Goal: Information Seeking & Learning: Learn about a topic

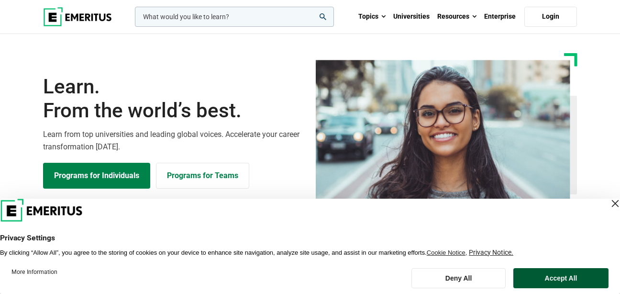
click at [540, 280] on button "Accept All" at bounding box center [560, 278] width 95 height 20
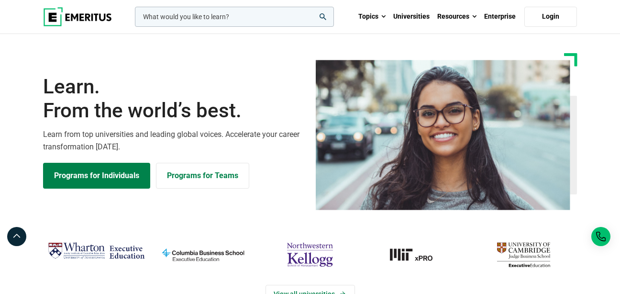
click at [240, 22] on input "woocommerce-product-search-field-0" at bounding box center [234, 17] width 199 height 20
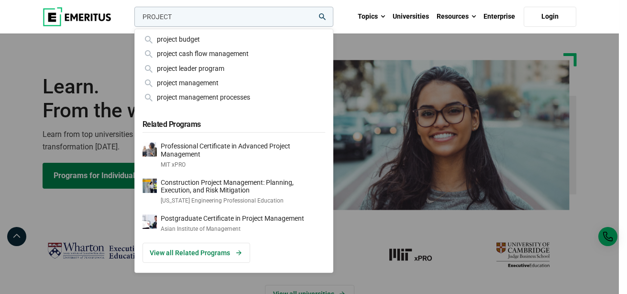
type input "PROJECT"
click at [132, 19] on button "search" at bounding box center [132, 19] width 0 height 0
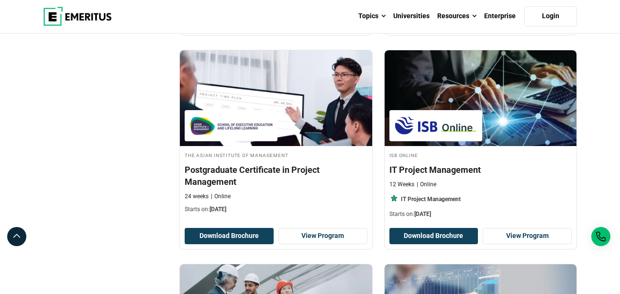
scroll to position [348, 0]
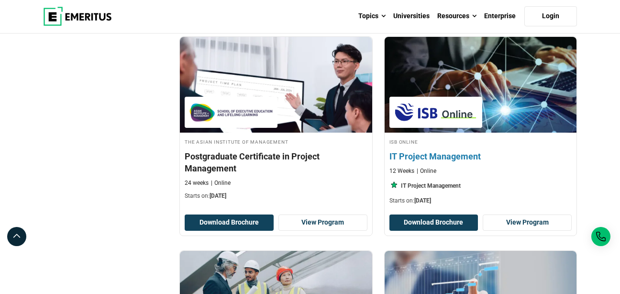
click at [431, 149] on div "ISB Online IT Project Management 12 Weeks Online IT Project Management Starts o…" at bounding box center [480, 170] width 192 height 67
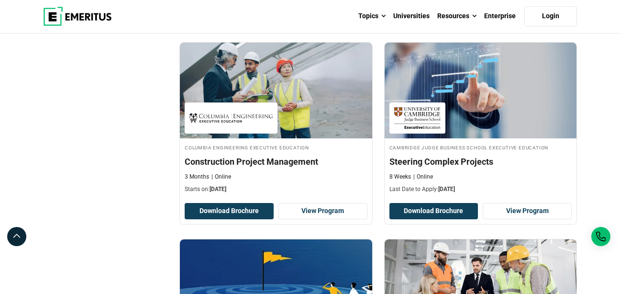
scroll to position [560, 0]
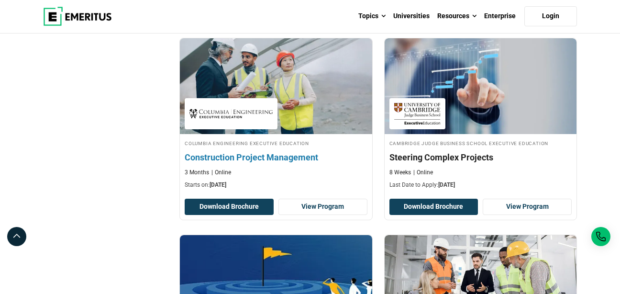
click at [297, 135] on link "Columbia Engineering Executive Education Construction Project Management 3 Mont…" at bounding box center [276, 116] width 192 height 156
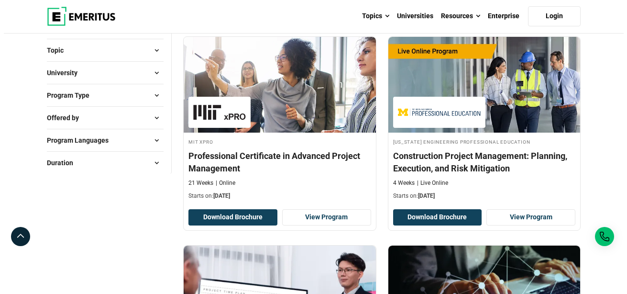
scroll to position [0, 0]
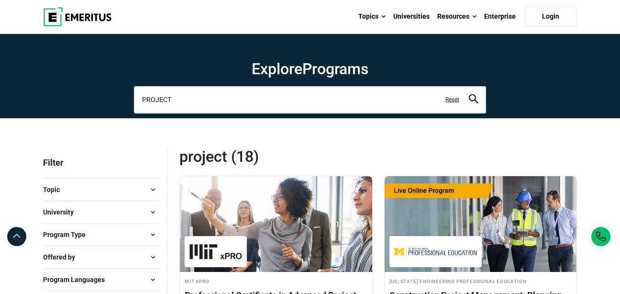
click at [208, 102] on input "PROJECT" at bounding box center [310, 99] width 352 height 27
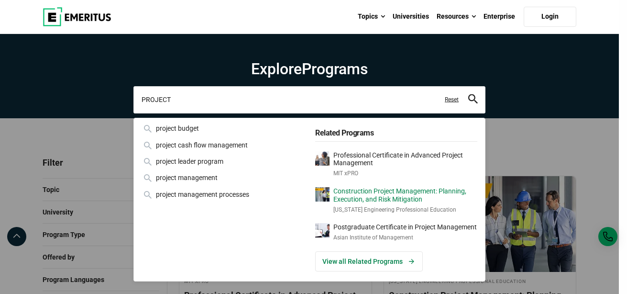
click at [208, 102] on input "PROJECT" at bounding box center [309, 99] width 352 height 27
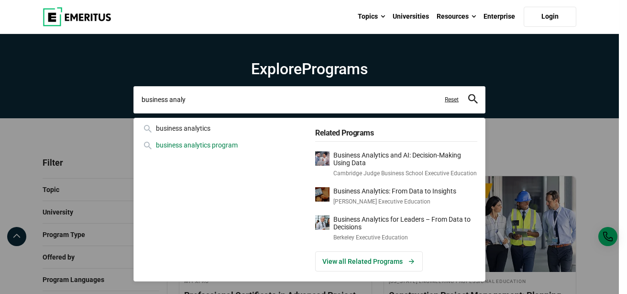
type input "business analy"
click at [203, 144] on div "business analytics program" at bounding box center [223, 145] width 162 height 11
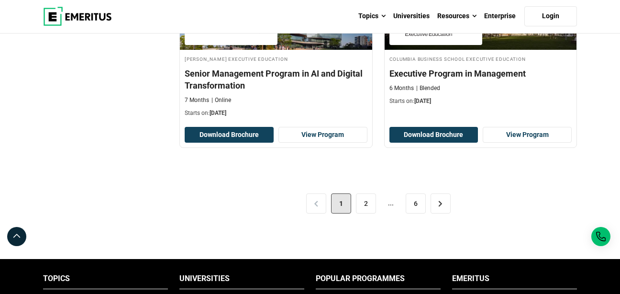
scroll to position [2068, 0]
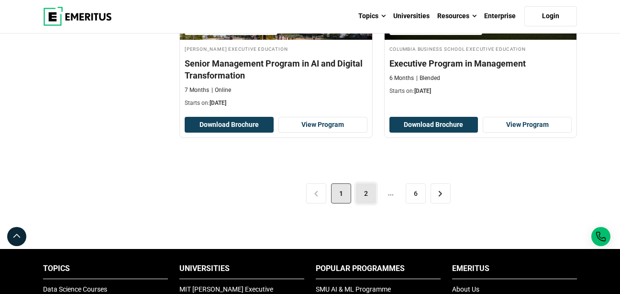
click at [358, 194] on link "2" at bounding box center [366, 193] width 20 height 20
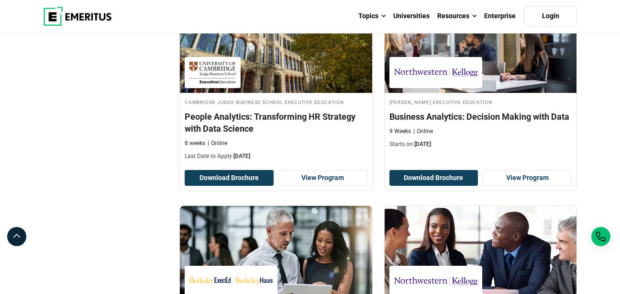
scroll to position [389, 0]
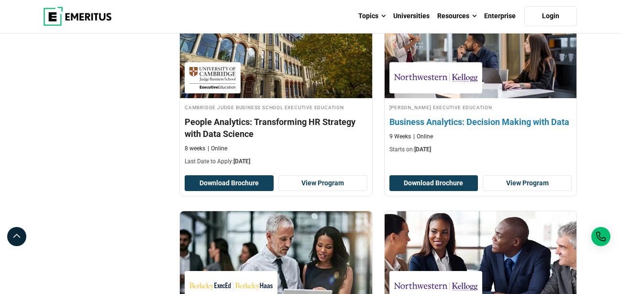
click at [455, 129] on div "Kellogg Executive Education Business Analytics: Decision Making with Data 9 Wee…" at bounding box center [480, 128] width 192 height 51
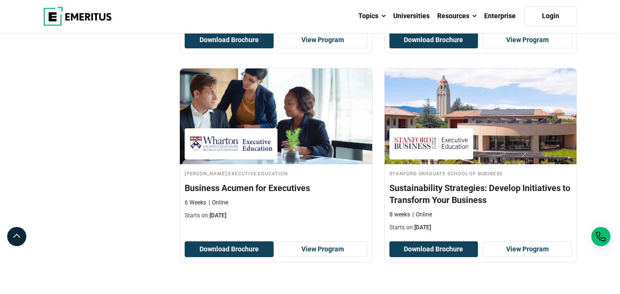
scroll to position [1997, 0]
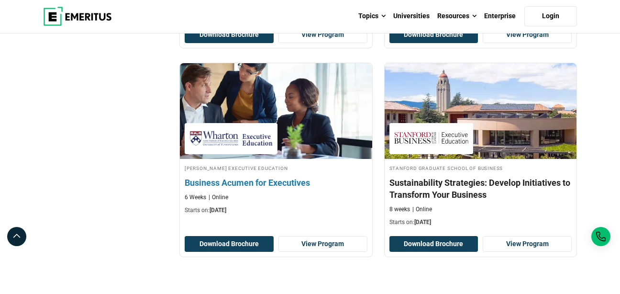
click at [250, 174] on div "Wharton Executive Education Business Acumen for Executives 6 Weeks Online Start…" at bounding box center [276, 188] width 192 height 51
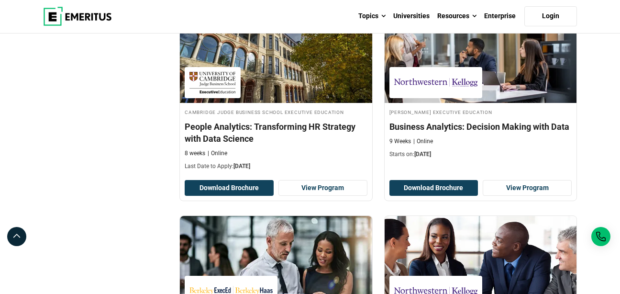
scroll to position [0, 0]
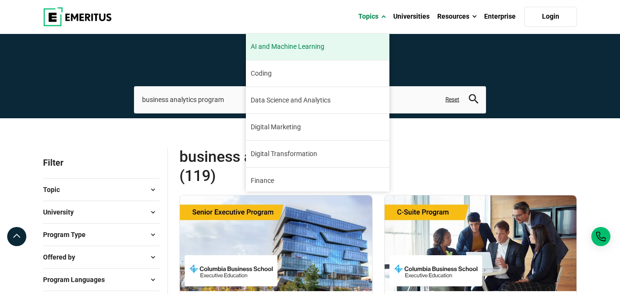
click at [319, 47] on span "AI and Machine Learning" at bounding box center [287, 47] width 74 height 10
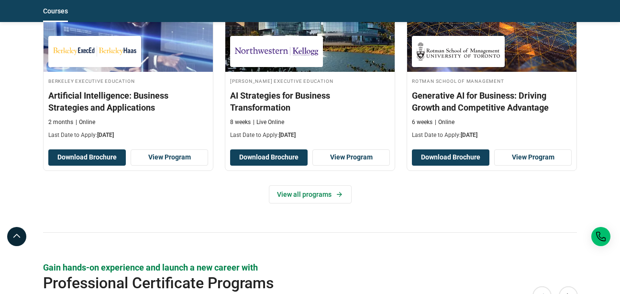
scroll to position [1209, 0]
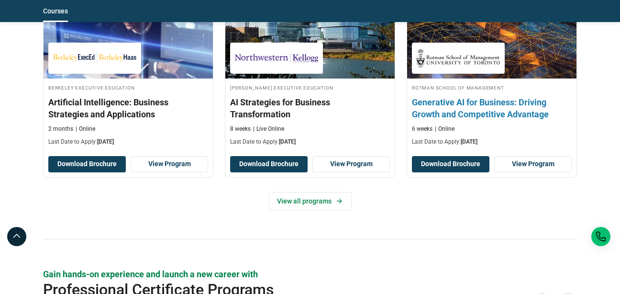
click at [505, 111] on h3 "Generative AI for Business: Driving Growth and Competitive Advantage" at bounding box center [492, 108] width 160 height 24
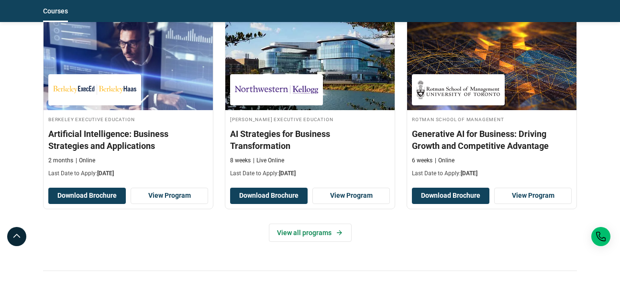
scroll to position [1172, 0]
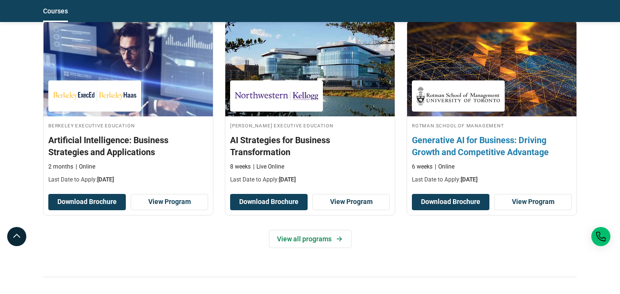
click at [457, 146] on h3 "Generative AI for Business: Driving Growth and Competitive Advantage" at bounding box center [492, 146] width 160 height 24
